Goal: Task Accomplishment & Management: Use online tool/utility

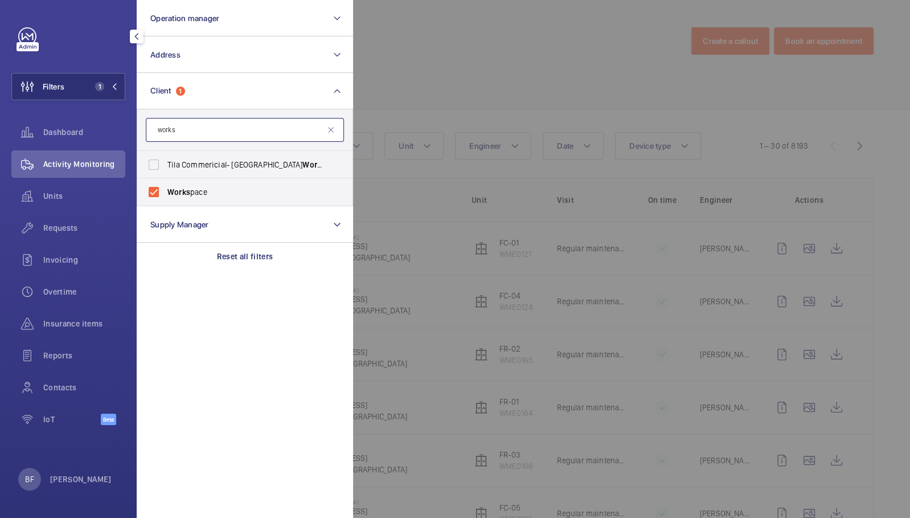
click at [193, 123] on input "works" at bounding box center [245, 130] width 198 height 24
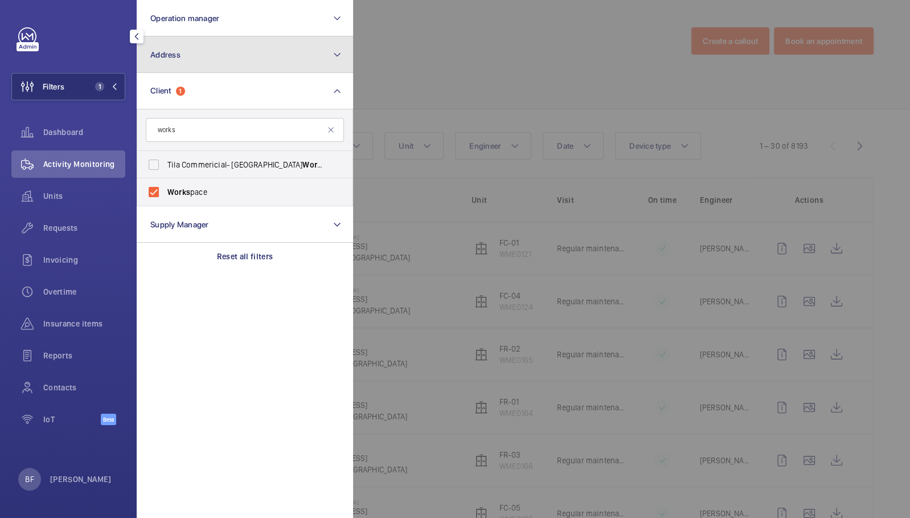
click at [195, 54] on button "Address" at bounding box center [245, 54] width 216 height 36
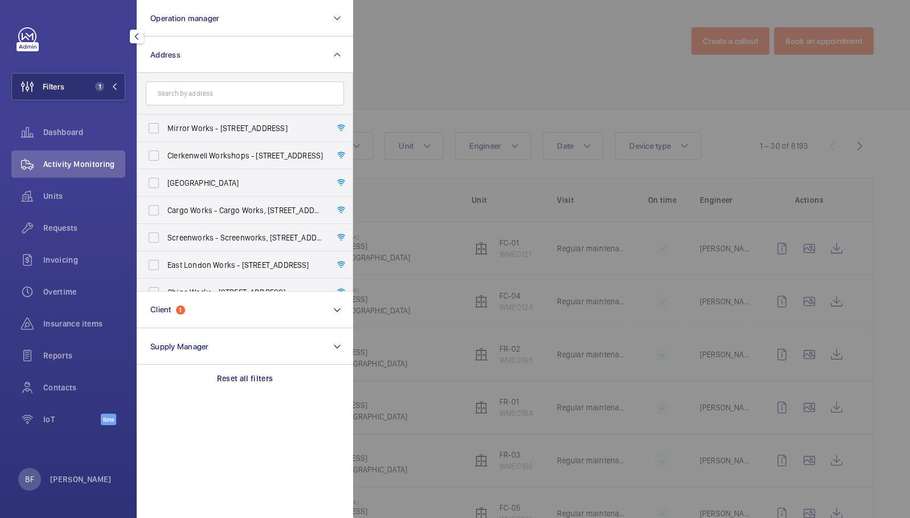
click at [195, 95] on input "text" at bounding box center [245, 93] width 198 height 24
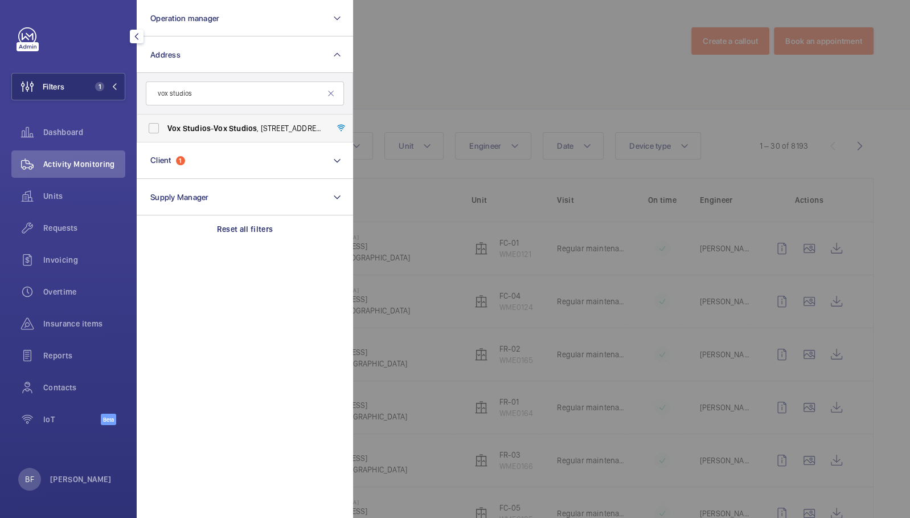
type input "vox studios"
click at [197, 133] on span "Vox Studios - [GEOGRAPHIC_DATA] , [STREET_ADDRESS]" at bounding box center [245, 127] width 157 height 11
click at [165, 133] on input "Vox Studios - [GEOGRAPHIC_DATA] , [STREET_ADDRESS]" at bounding box center [153, 128] width 23 height 23
checkbox input "true"
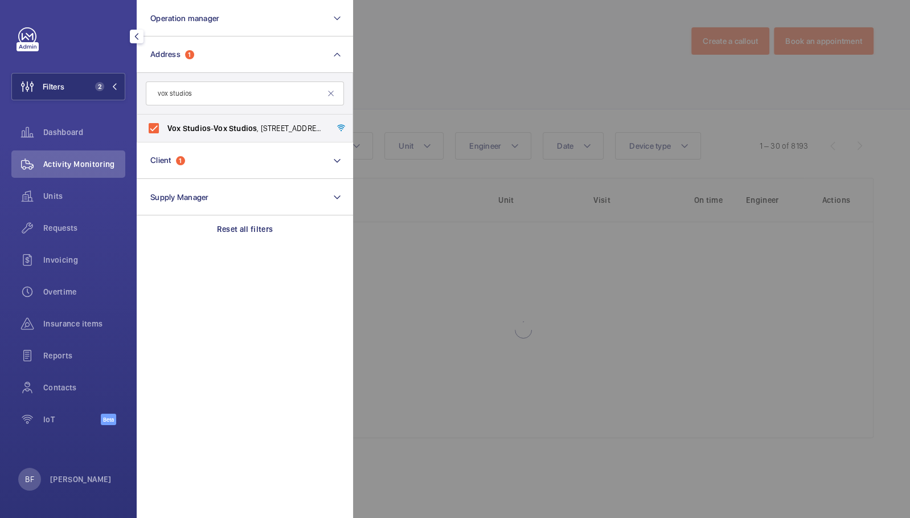
click at [475, 59] on div at bounding box center [808, 259] width 910 height 518
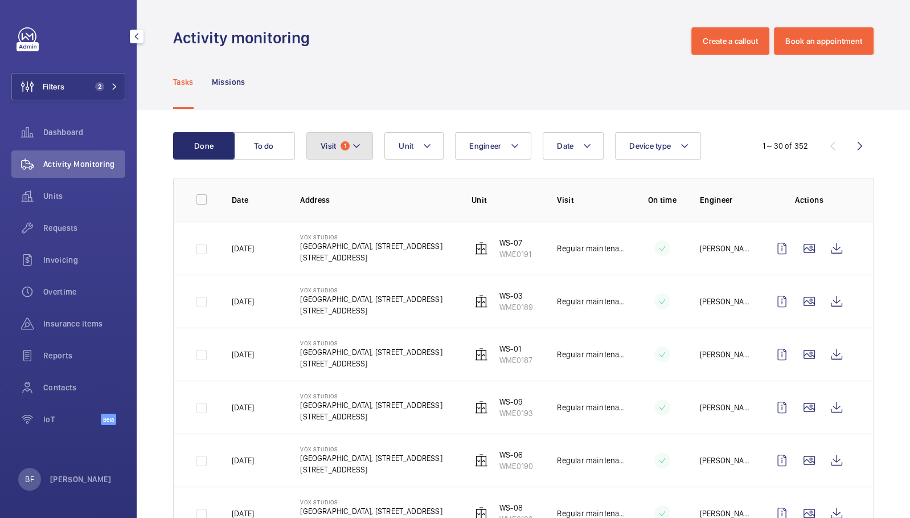
click at [371, 148] on button "Visit 1" at bounding box center [339, 145] width 67 height 27
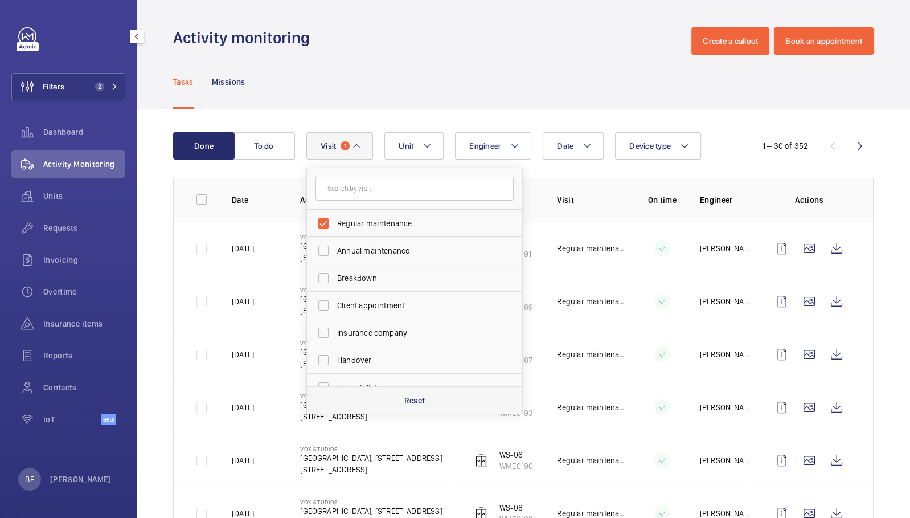
click at [344, 399] on div "Reset" at bounding box center [414, 399] width 215 height 27
checkbox input "false"
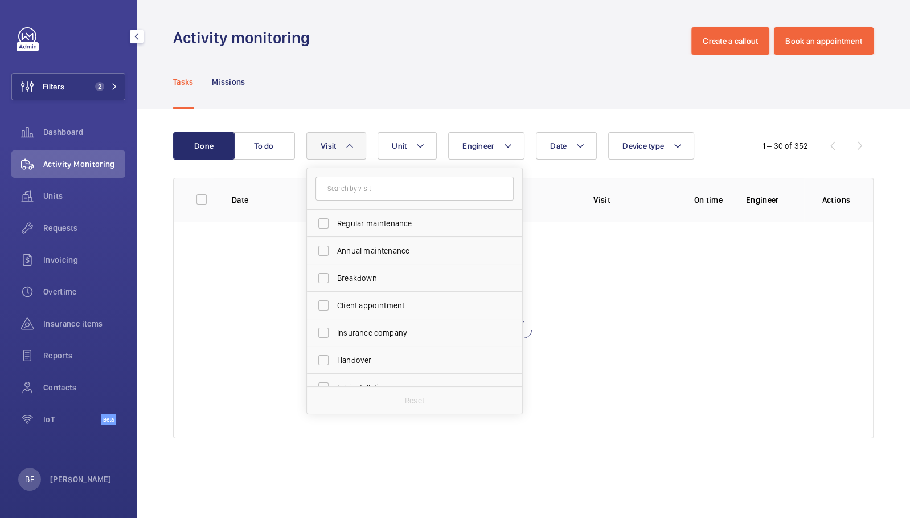
click at [456, 10] on wm-front-admin-header "Activity monitoring Create a callout Book an appointment" at bounding box center [523, 27] width 773 height 55
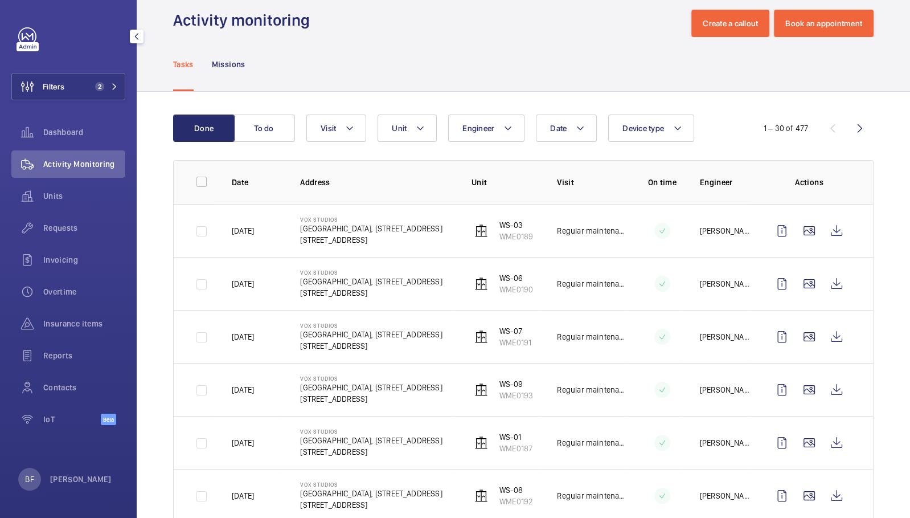
scroll to position [7, 0]
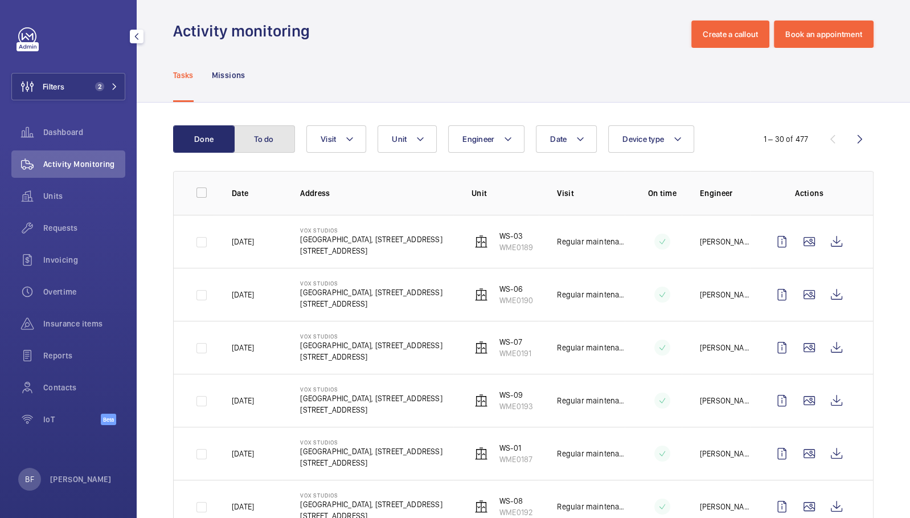
click at [263, 132] on button "To do" at bounding box center [265, 138] width 62 height 27
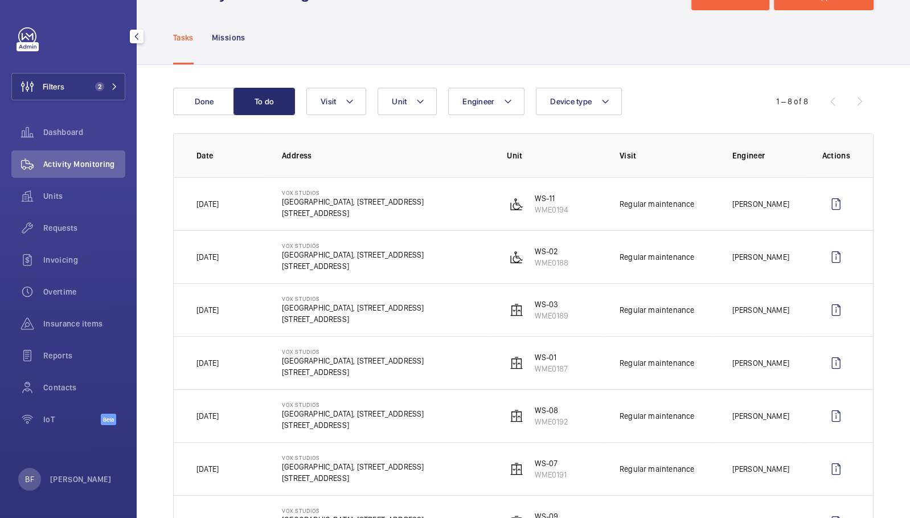
scroll to position [42, 0]
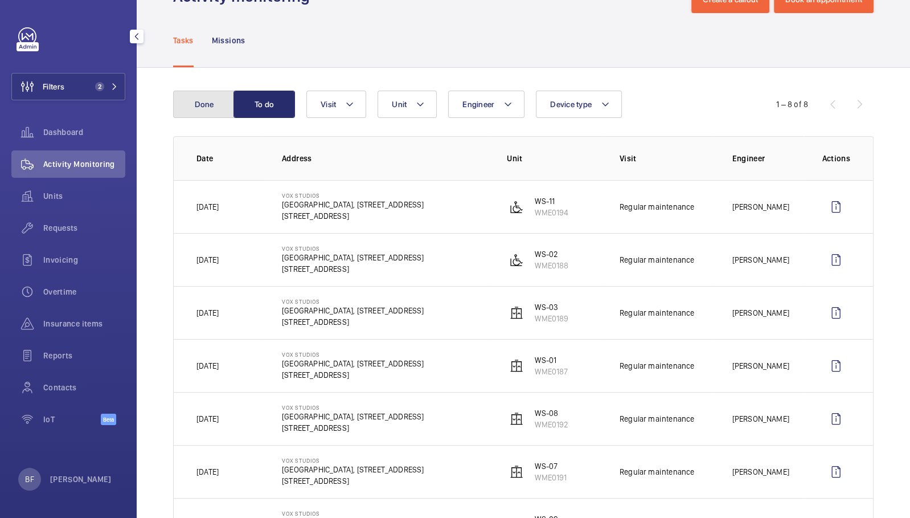
click at [195, 109] on button "Done" at bounding box center [204, 104] width 62 height 27
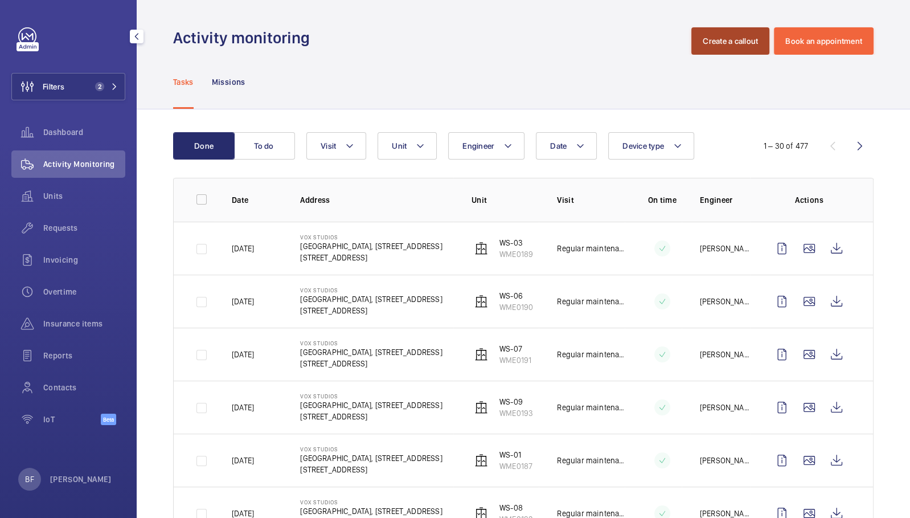
click at [724, 42] on button "Create a callout" at bounding box center [730, 40] width 78 height 27
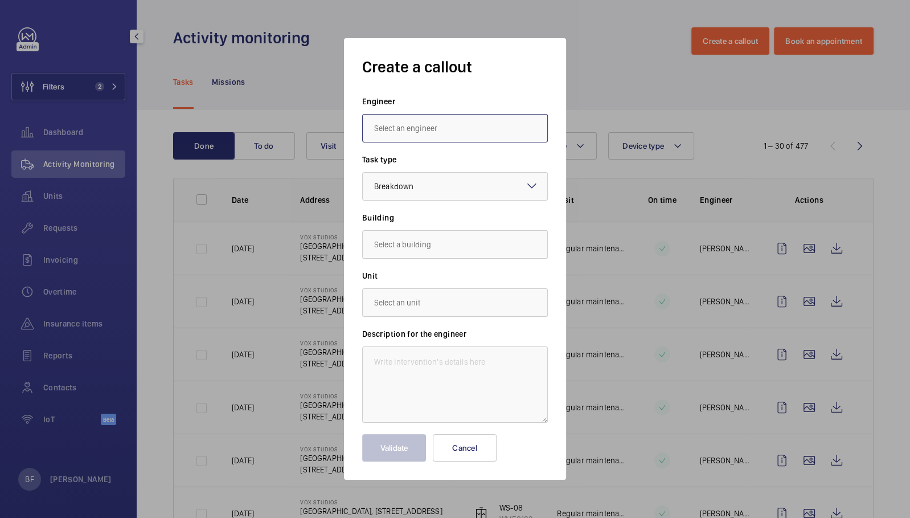
click at [411, 134] on input "text" at bounding box center [455, 128] width 186 height 28
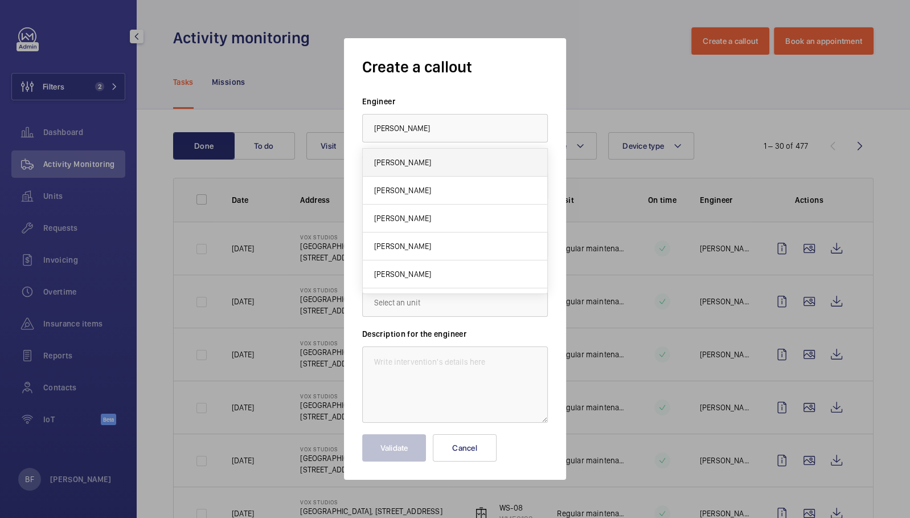
click at [414, 169] on mat-option "[PERSON_NAME]" at bounding box center [455, 163] width 185 height 28
type input "[PERSON_NAME]"
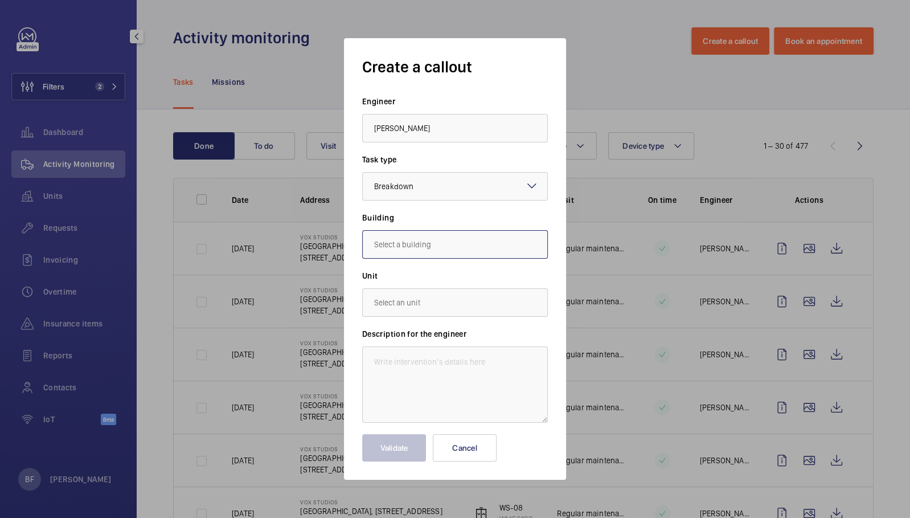
click at [417, 247] on input "text" at bounding box center [455, 244] width 186 height 28
click at [422, 273] on span "[GEOGRAPHIC_DATA], [STREET_ADDRESS]" at bounding box center [445, 278] width 142 height 11
type input "[GEOGRAPHIC_DATA], [STREET_ADDRESS]"
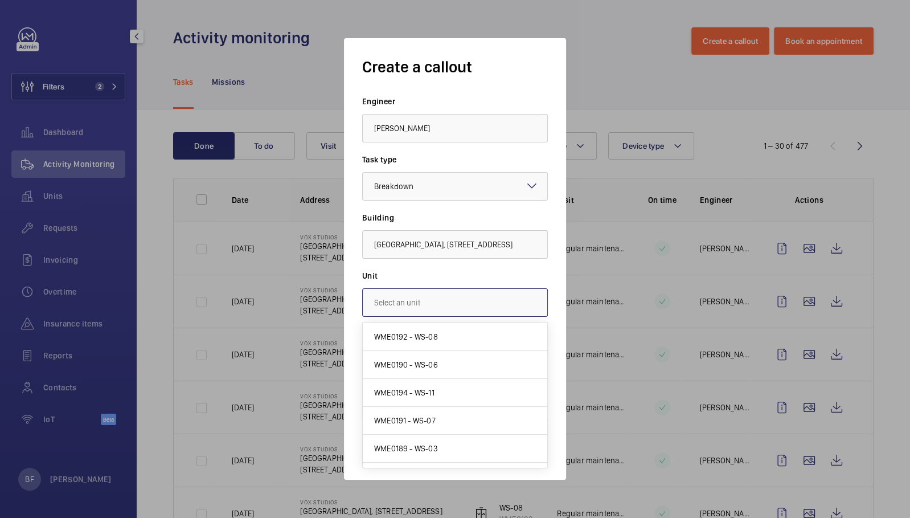
click at [418, 312] on input "text" at bounding box center [455, 302] width 186 height 28
click at [417, 440] on mat-option "WME0189 - WS-03" at bounding box center [455, 449] width 185 height 28
type input "WME0189 - WS-03"
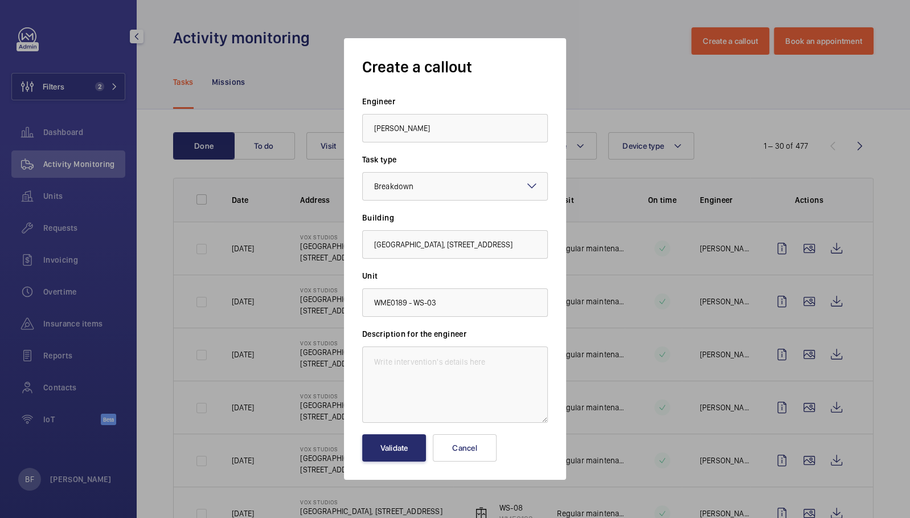
click at [458, 332] on label "Description for the engineer" at bounding box center [455, 333] width 186 height 11
click at [433, 392] on textarea at bounding box center [455, 384] width 186 height 76
paste textarea "Lift out of service SOUTH END vox main building"
click at [370, 365] on textarea "Lift out of service SOUTH END vox main building" at bounding box center [455, 384] width 186 height 76
paste textarea "Job #350431"
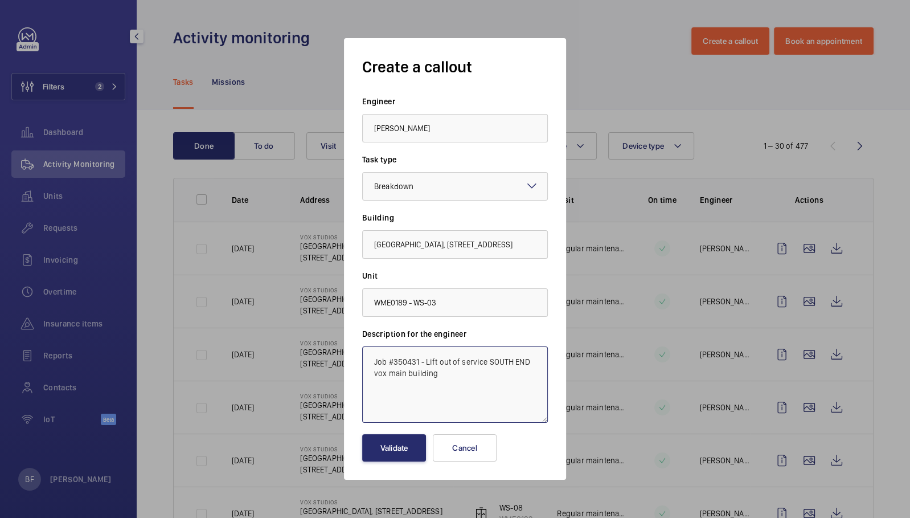
click at [447, 371] on textarea "Job #350431 - Lift out of service SOUTH END vox main building" at bounding box center [455, 384] width 186 height 76
type textarea "Job #350431 - Lift out of service SOUTH END vox main building."
click at [387, 449] on button "Validate" at bounding box center [394, 447] width 64 height 27
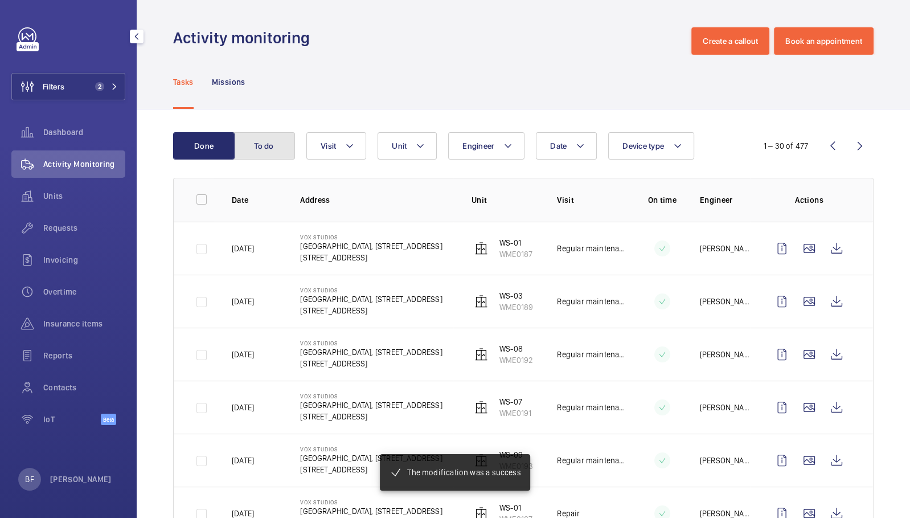
click at [272, 138] on button "To do" at bounding box center [265, 145] width 62 height 27
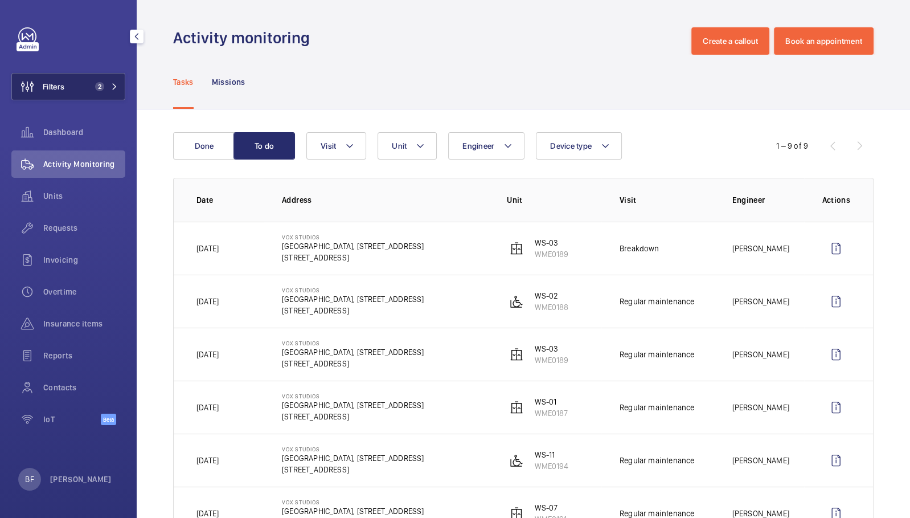
click at [89, 80] on button "Filters 2" at bounding box center [68, 86] width 114 height 27
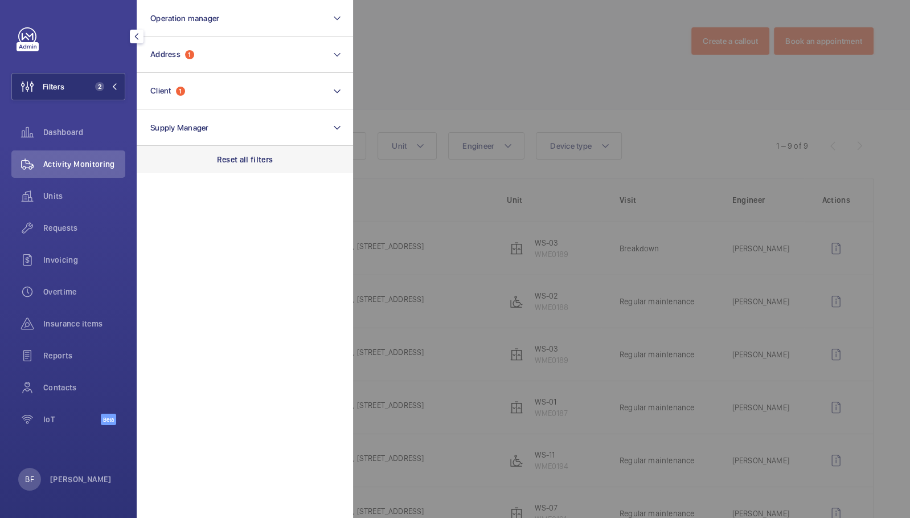
click at [248, 168] on div "Reset all filters" at bounding box center [245, 159] width 216 height 27
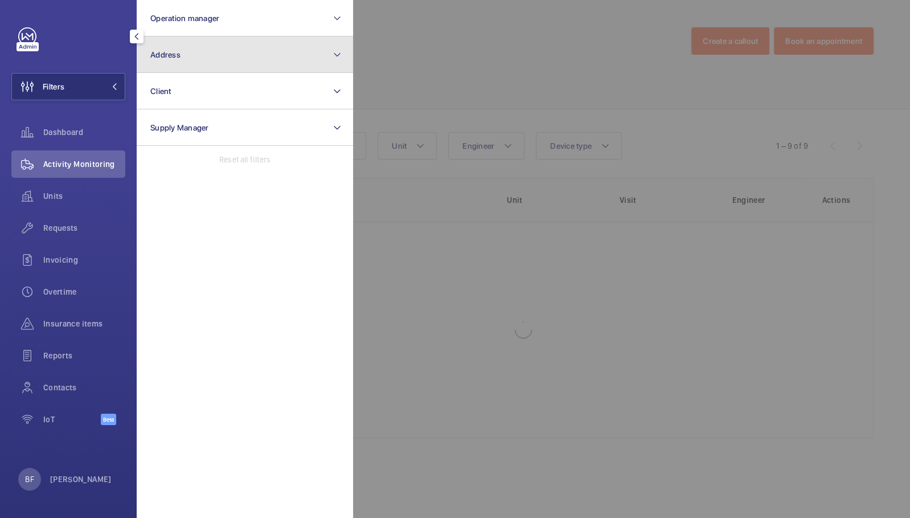
click at [244, 52] on button "Address" at bounding box center [245, 54] width 216 height 36
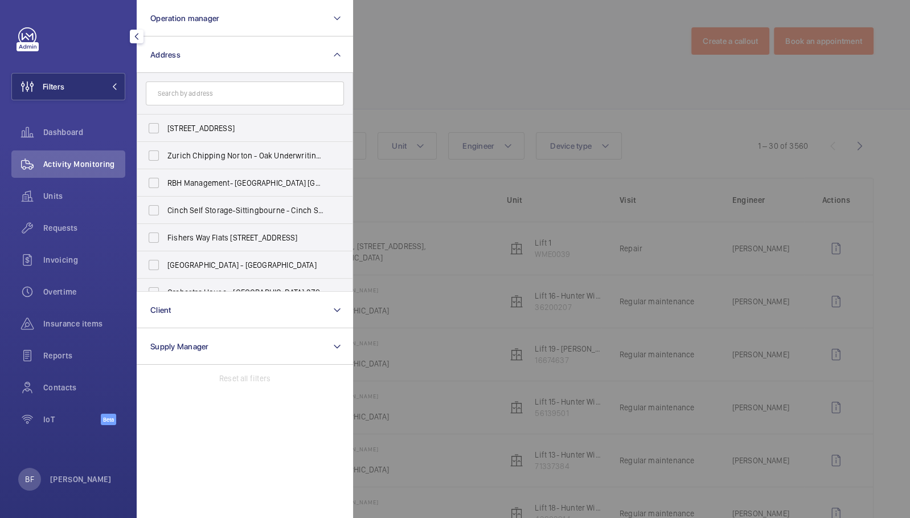
click at [231, 93] on input "text" at bounding box center [245, 93] width 198 height 24
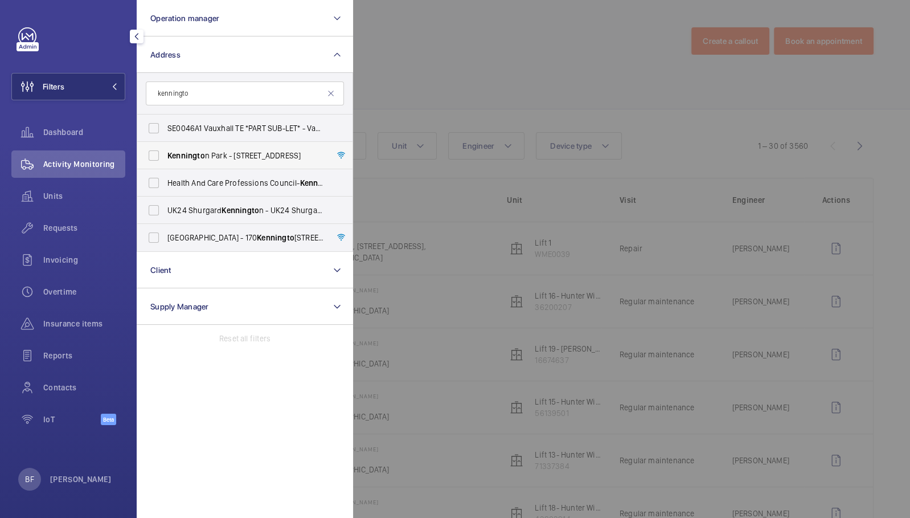
type input "kenningto"
click at [220, 161] on span "[GEOGRAPHIC_DATA] - [STREET_ADDRESS]" at bounding box center [245, 155] width 157 height 11
click at [165, 161] on input "[GEOGRAPHIC_DATA] - [STREET_ADDRESS]" at bounding box center [153, 155] width 23 height 23
checkbox input "true"
click at [404, 71] on div at bounding box center [808, 259] width 910 height 518
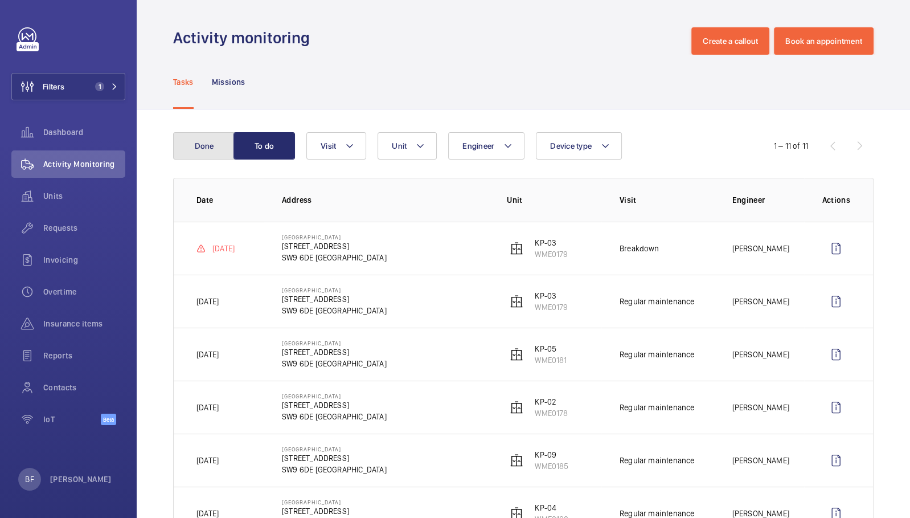
click at [193, 138] on button "Done" at bounding box center [204, 145] width 62 height 27
